Goal: Information Seeking & Learning: Learn about a topic

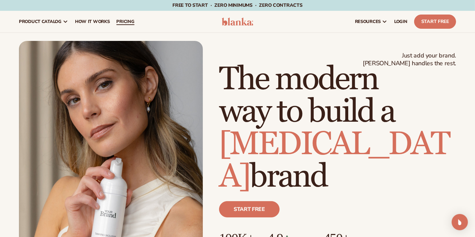
click at [121, 23] on span "pricing" at bounding box center [125, 21] width 18 height 5
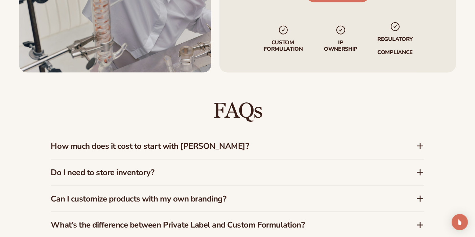
scroll to position [923, 0]
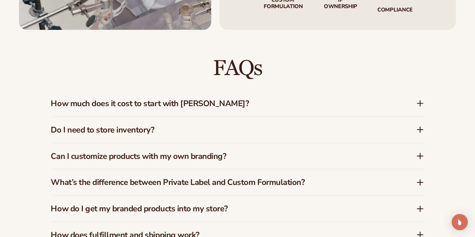
click at [222, 99] on h3 "How much does it cost to start with [PERSON_NAME]?" at bounding box center [223, 104] width 345 height 10
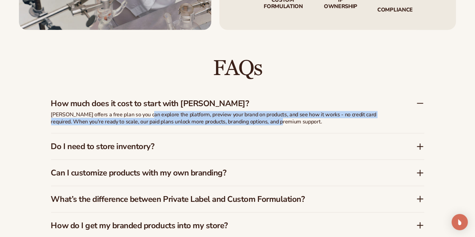
drag, startPoint x: 149, startPoint y: 107, endPoint x: 264, endPoint y: 110, distance: 115.1
click at [264, 111] on p "Blanka offers a free plan so you can explore the platform, preview your brand o…" at bounding box center [220, 118] width 338 height 14
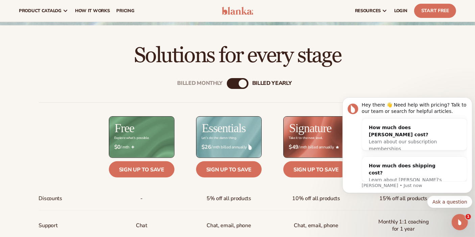
scroll to position [133, 0]
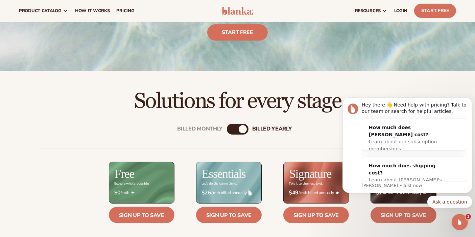
click at [235, 128] on div "Billed Monthly" at bounding box center [231, 129] width 8 height 8
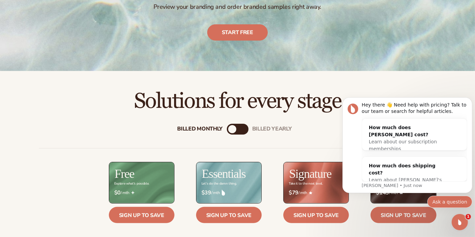
scroll to position [246, 0]
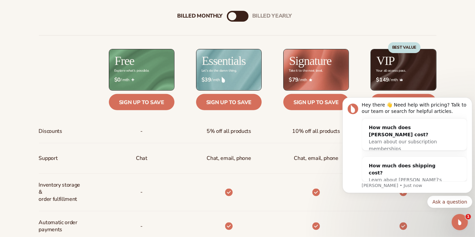
click at [460, 219] on icon "Open Intercom Messenger" at bounding box center [459, 222] width 11 height 11
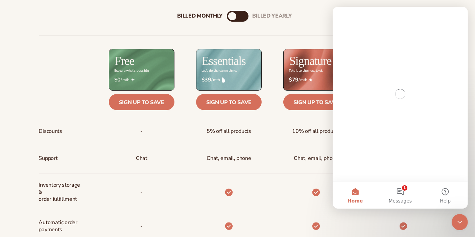
scroll to position [0, 0]
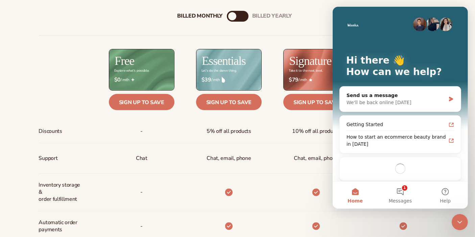
click at [281, 117] on div "Signature Take it to the next level. $ $79 / mth Sign up to save 10% off all pr…" at bounding box center [305, 240] width 87 height 383
click at [460, 222] on icon "Close Intercom Messenger" at bounding box center [460, 222] width 8 height 8
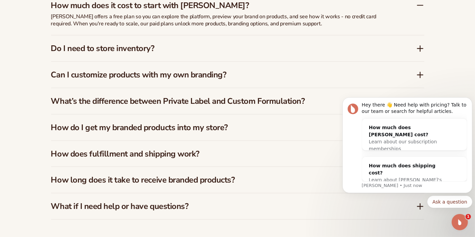
scroll to position [1036, 0]
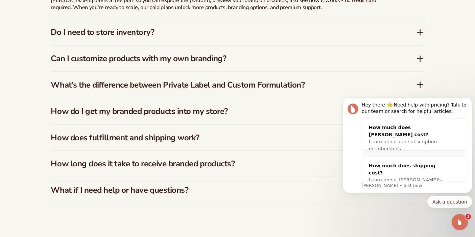
click at [240, 80] on h3 "What’s the difference between Private Label and Custom Formulation?" at bounding box center [223, 85] width 345 height 10
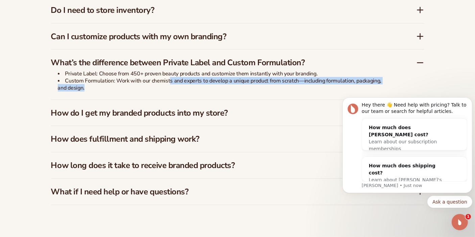
drag, startPoint x: 169, startPoint y: 71, endPoint x: 264, endPoint y: 84, distance: 96.4
click at [267, 82] on div "Private Label: Choose from 450+ proven beauty products and customize them insta…" at bounding box center [220, 84] width 338 height 29
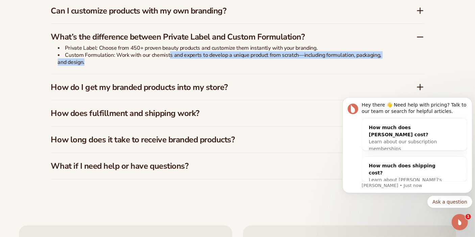
scroll to position [1079, 0]
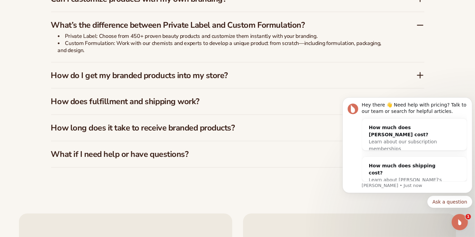
click at [185, 71] on h3 "How do I get my branded products into my store?" at bounding box center [223, 76] width 345 height 10
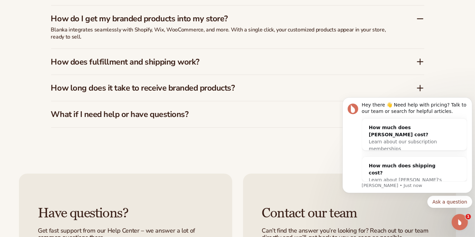
scroll to position [1192, 0]
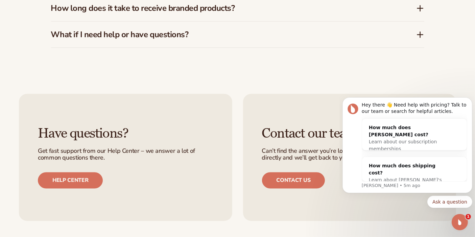
click at [462, 223] on icon "Open Intercom Messenger" at bounding box center [459, 222] width 11 height 11
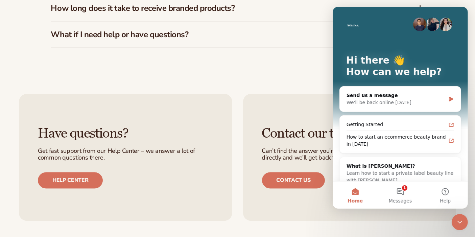
click at [460, 221] on icon "Close Intercom Messenger" at bounding box center [460, 222] width 8 height 8
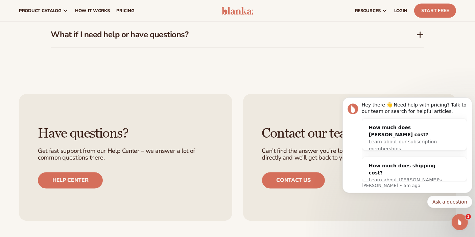
scroll to position [1079, 0]
